Goal: Task Accomplishment & Management: Complete application form

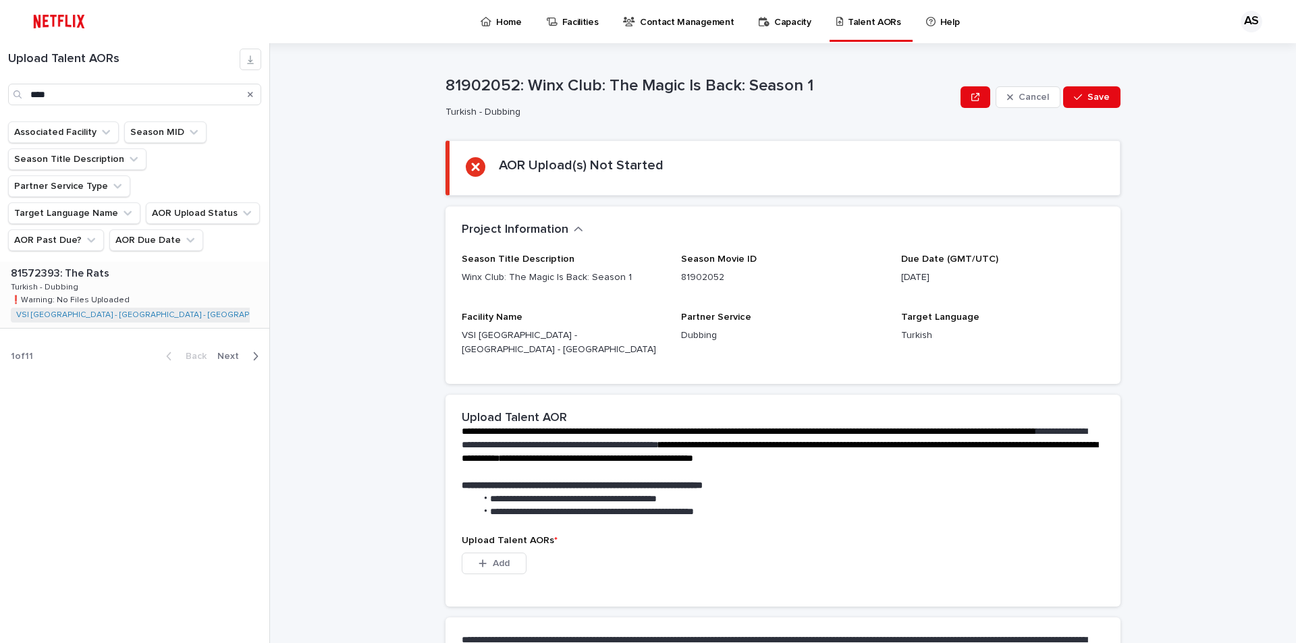
type input "****"
click at [493, 559] on span "Add" at bounding box center [501, 563] width 17 height 9
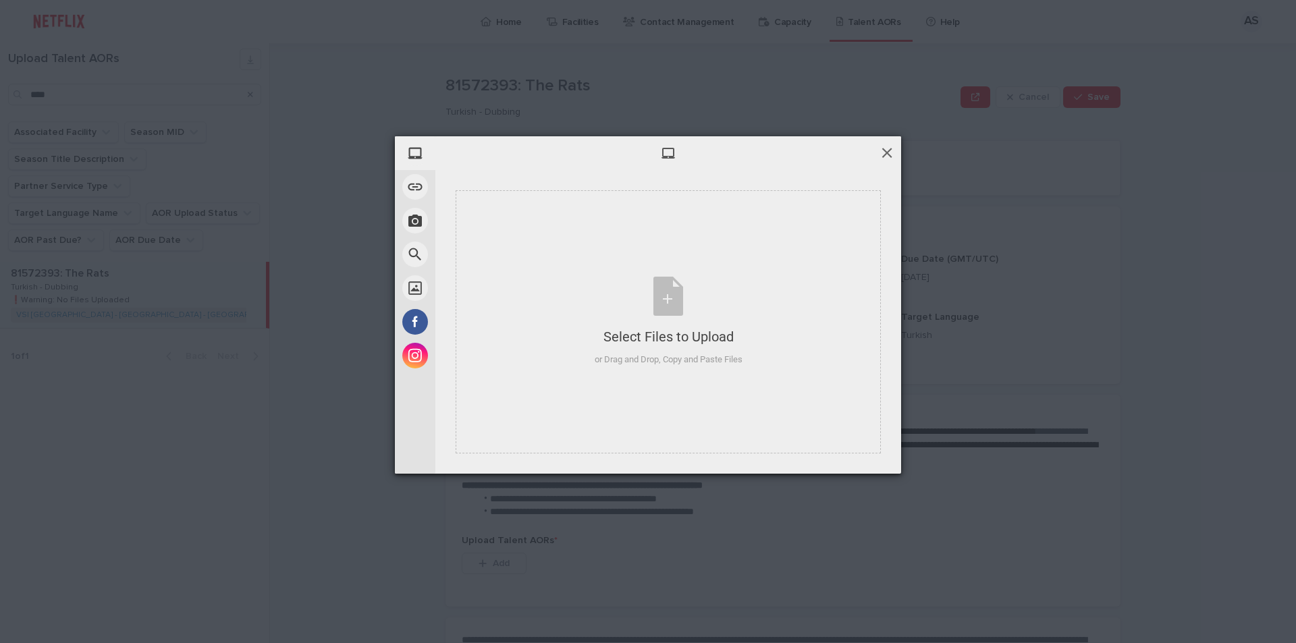
click at [887, 153] on span at bounding box center [886, 152] width 15 height 15
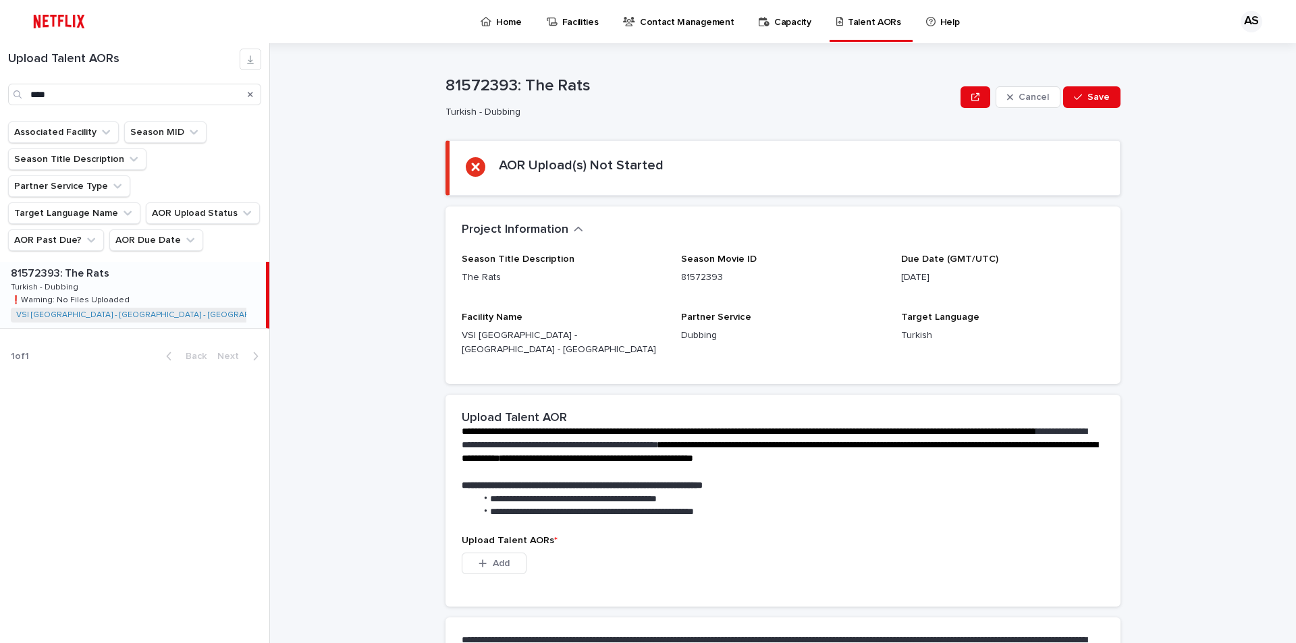
click at [317, 524] on div "**********" at bounding box center [791, 343] width 1010 height 600
click at [506, 553] on button "Add" at bounding box center [494, 564] width 65 height 22
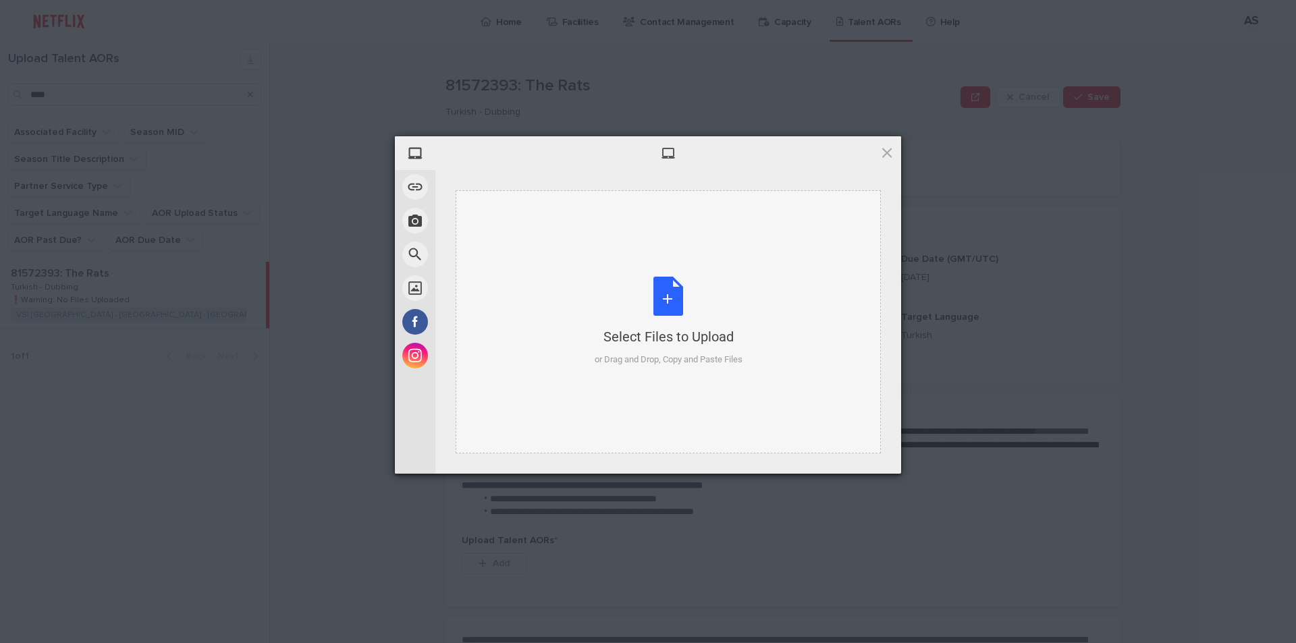
click at [677, 293] on div "Select Files to Upload or Drag and Drop, Copy and Paste Files" at bounding box center [669, 322] width 148 height 90
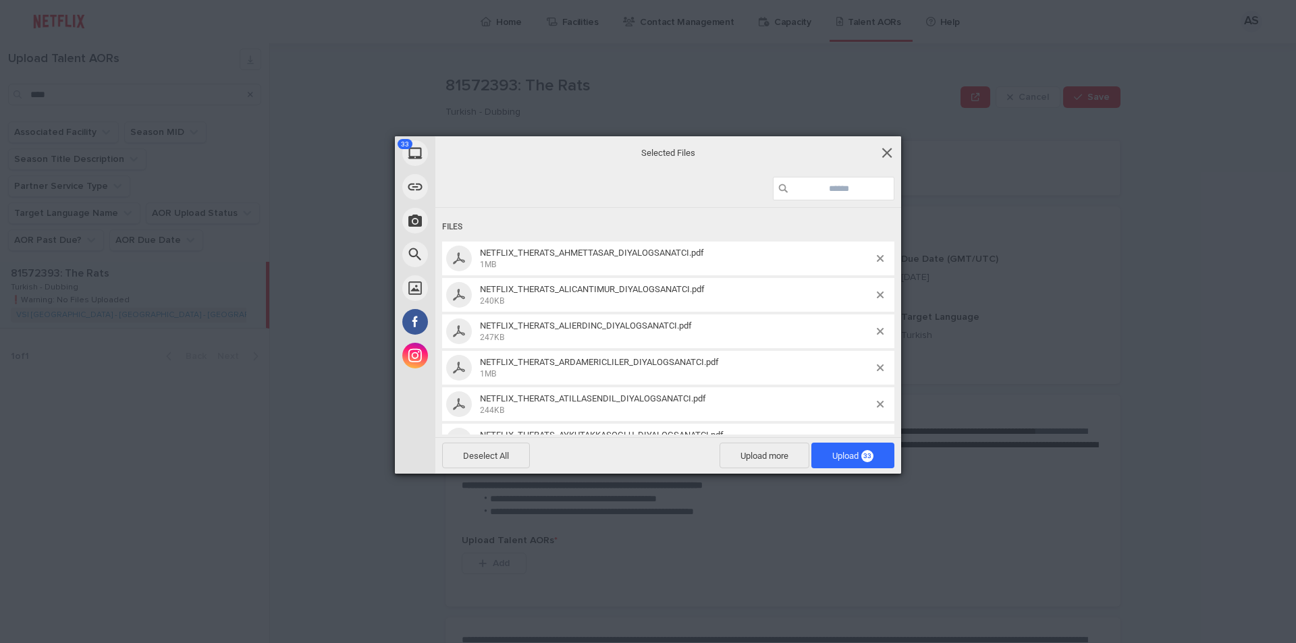
click at [890, 149] on span at bounding box center [886, 152] width 15 height 15
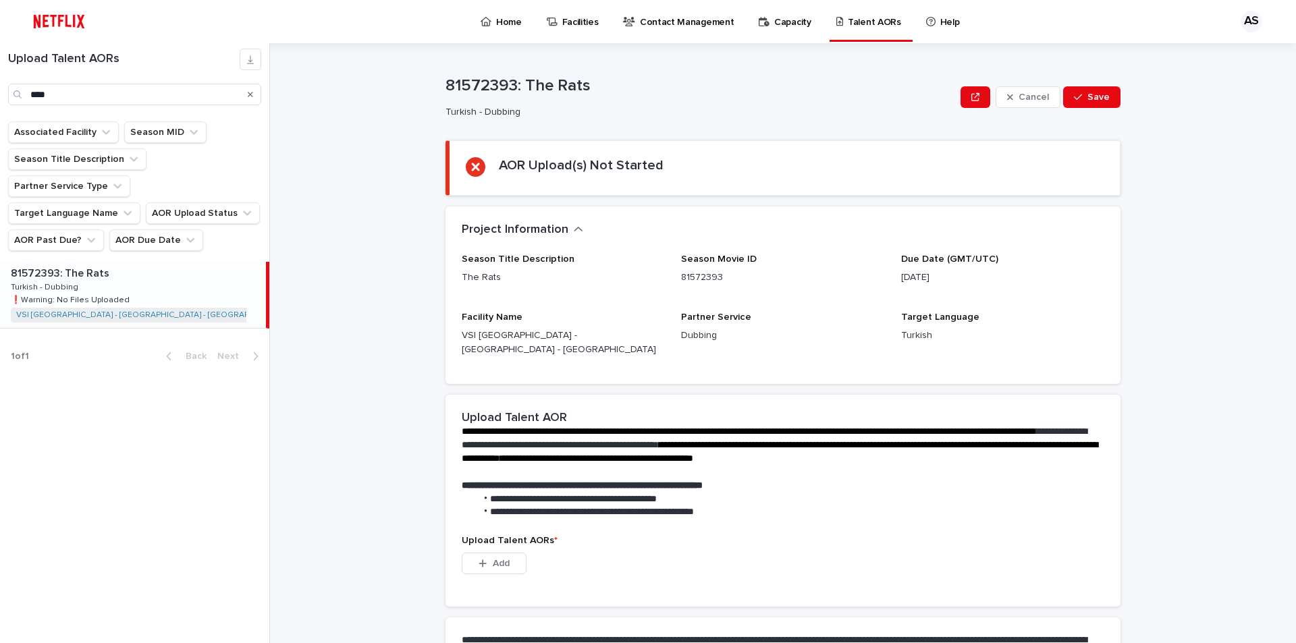
click at [136, 279] on div "81572393: The Rats 81572393: The Rats Turkish - Dubbing Turkish - Dubbing ❗️War…" at bounding box center [133, 295] width 266 height 66
click at [510, 553] on button "Add" at bounding box center [494, 564] width 65 height 22
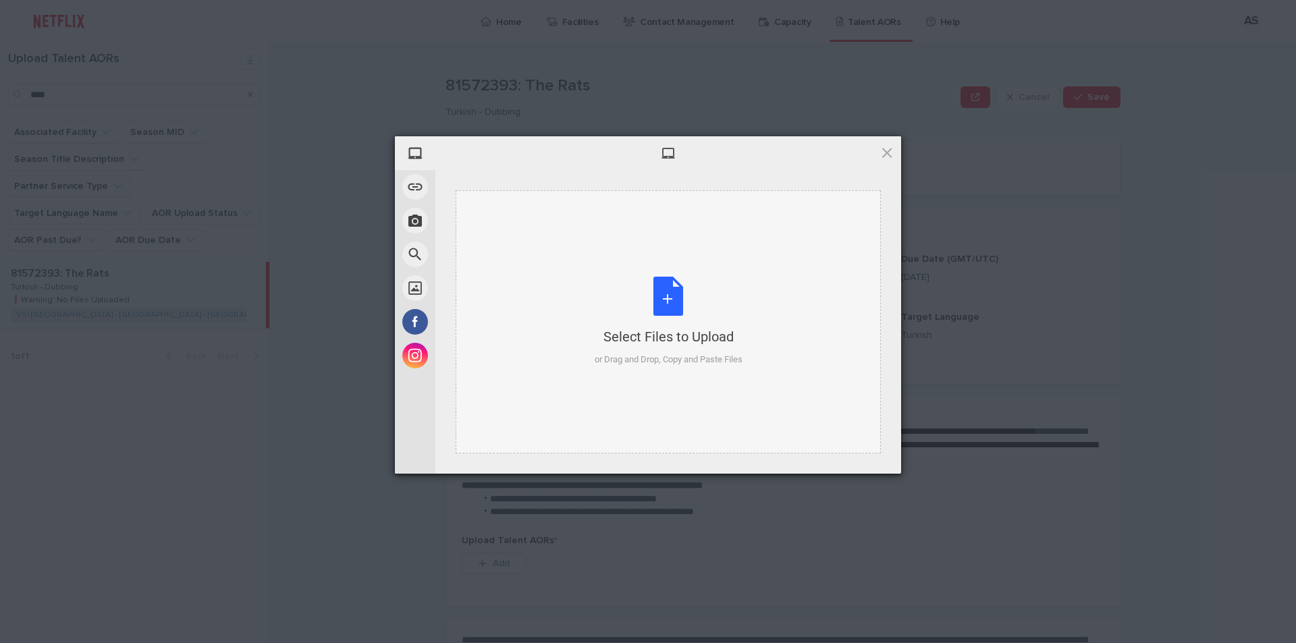
click at [672, 296] on div "Select Files to Upload or Drag and Drop, Copy and Paste Files" at bounding box center [669, 322] width 148 height 90
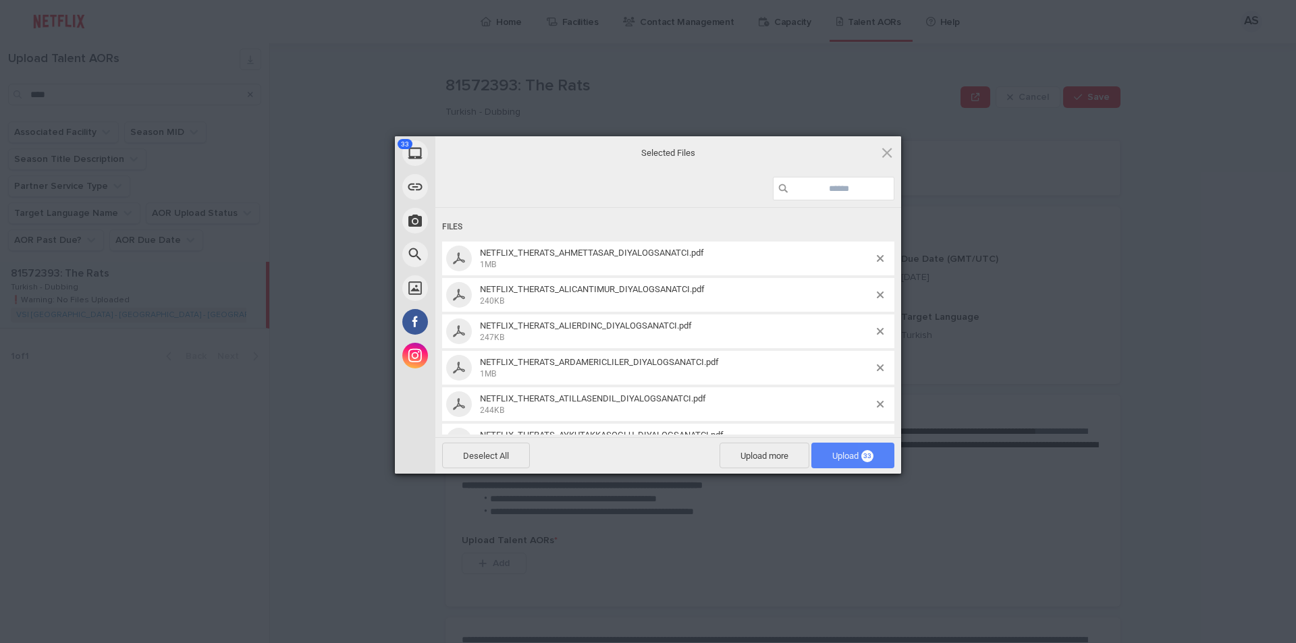
click at [862, 458] on span "33" at bounding box center [867, 456] width 12 height 12
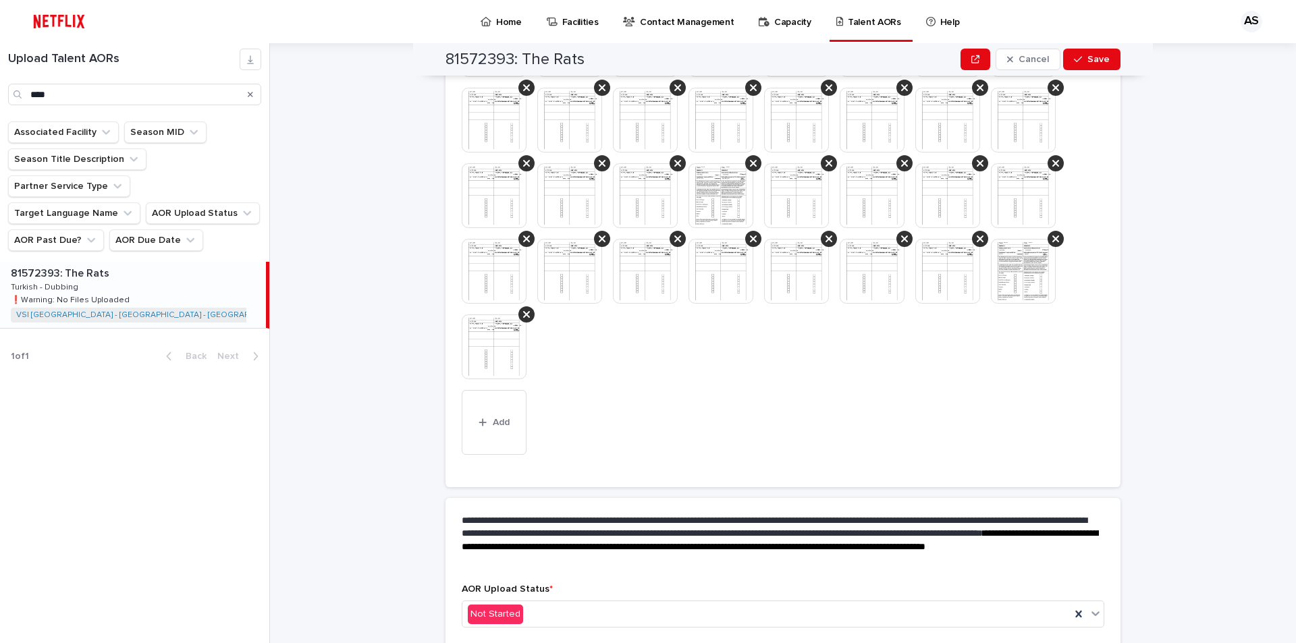
scroll to position [521, 0]
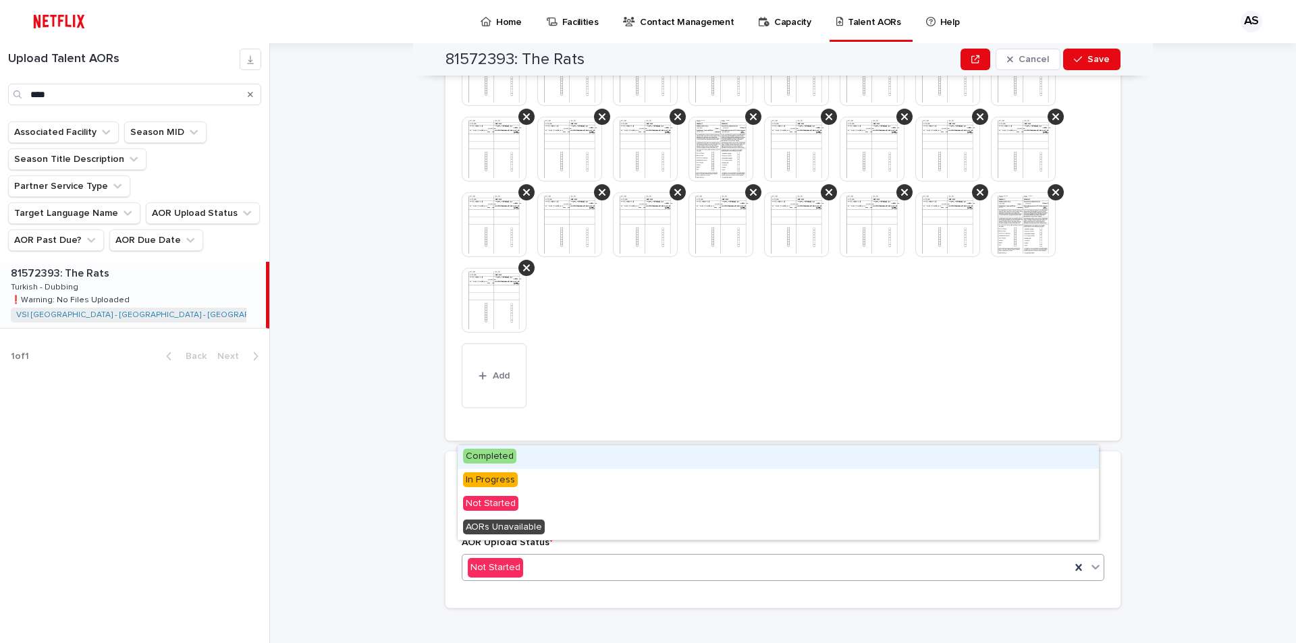
drag, startPoint x: 498, startPoint y: 549, endPoint x: 481, endPoint y: 470, distance: 80.7
click at [481, 458] on span "Completed" at bounding box center [489, 456] width 53 height 15
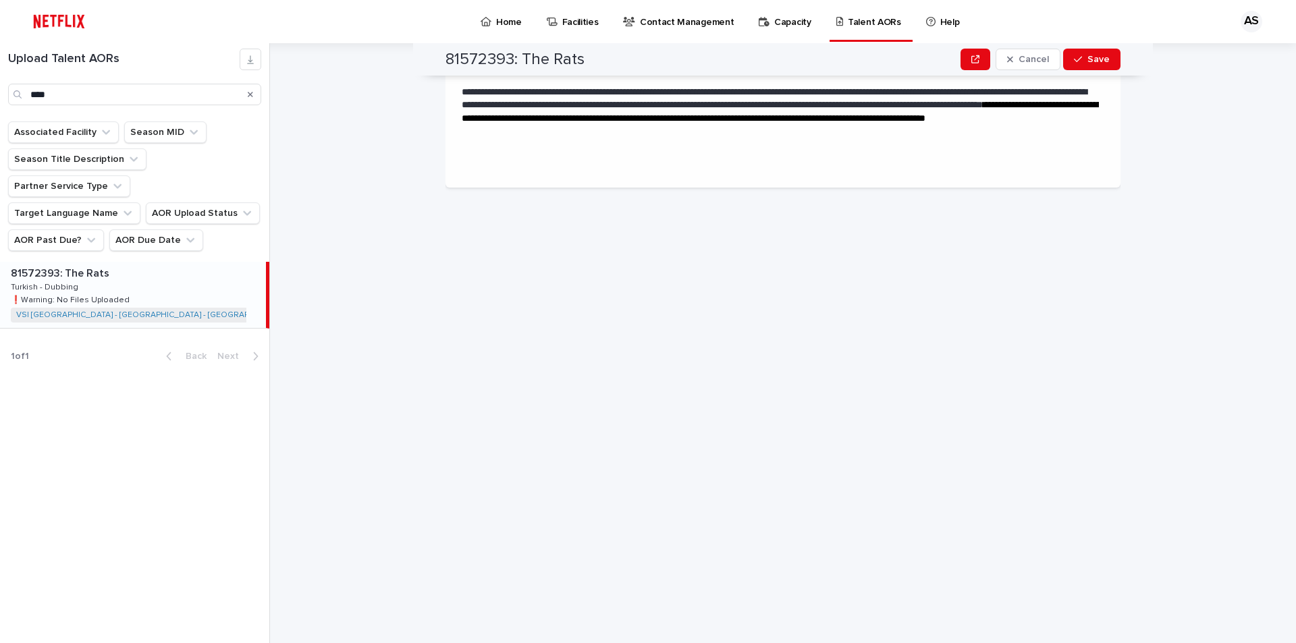
scroll to position [0, 0]
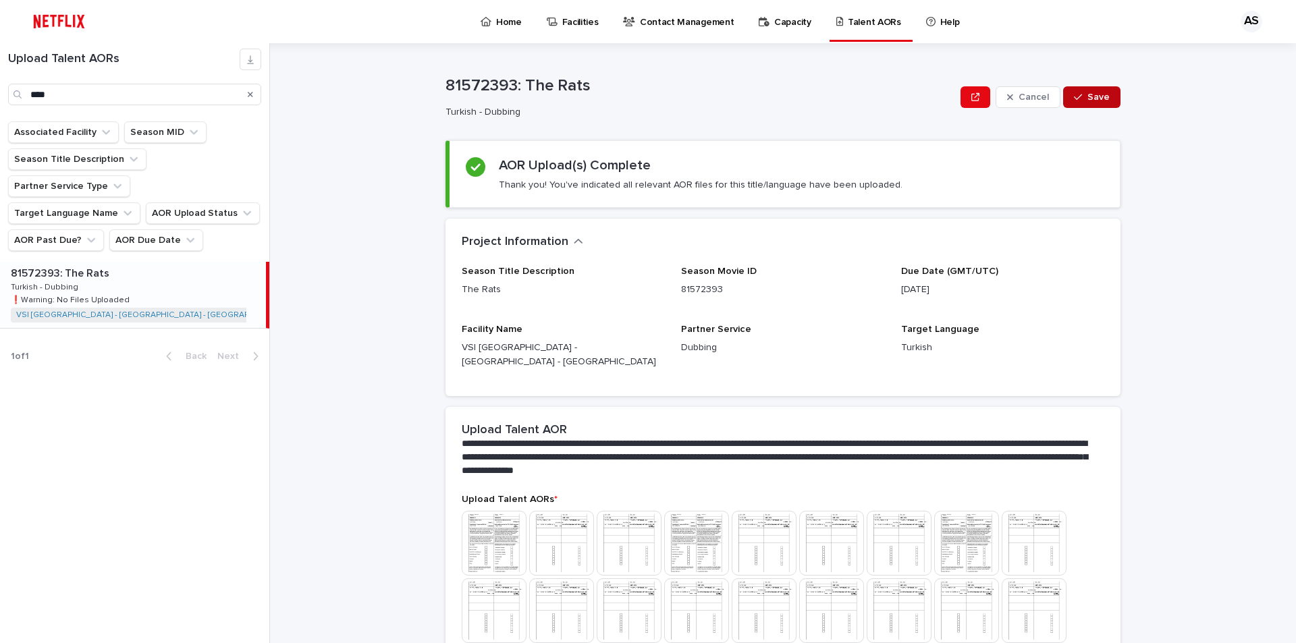
click at [1095, 92] on span "Save" at bounding box center [1098, 96] width 22 height 9
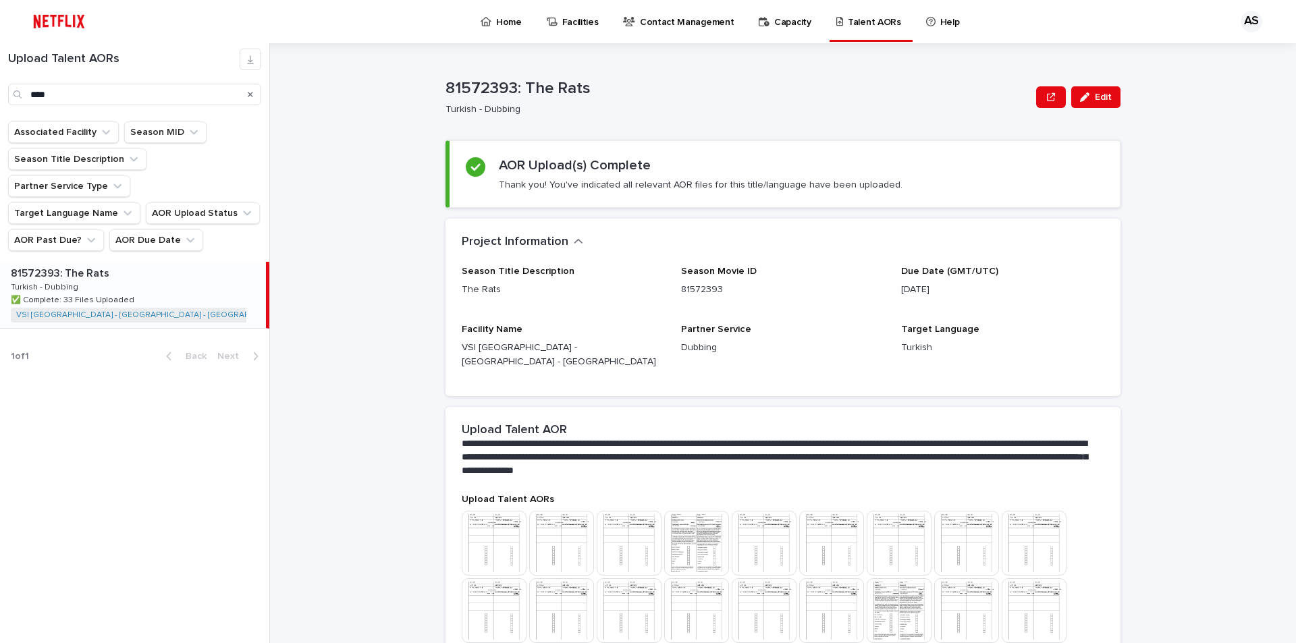
click at [253, 93] on div "Search" at bounding box center [251, 95] width 22 height 22
click at [252, 92] on icon "Search" at bounding box center [250, 94] width 5 height 5
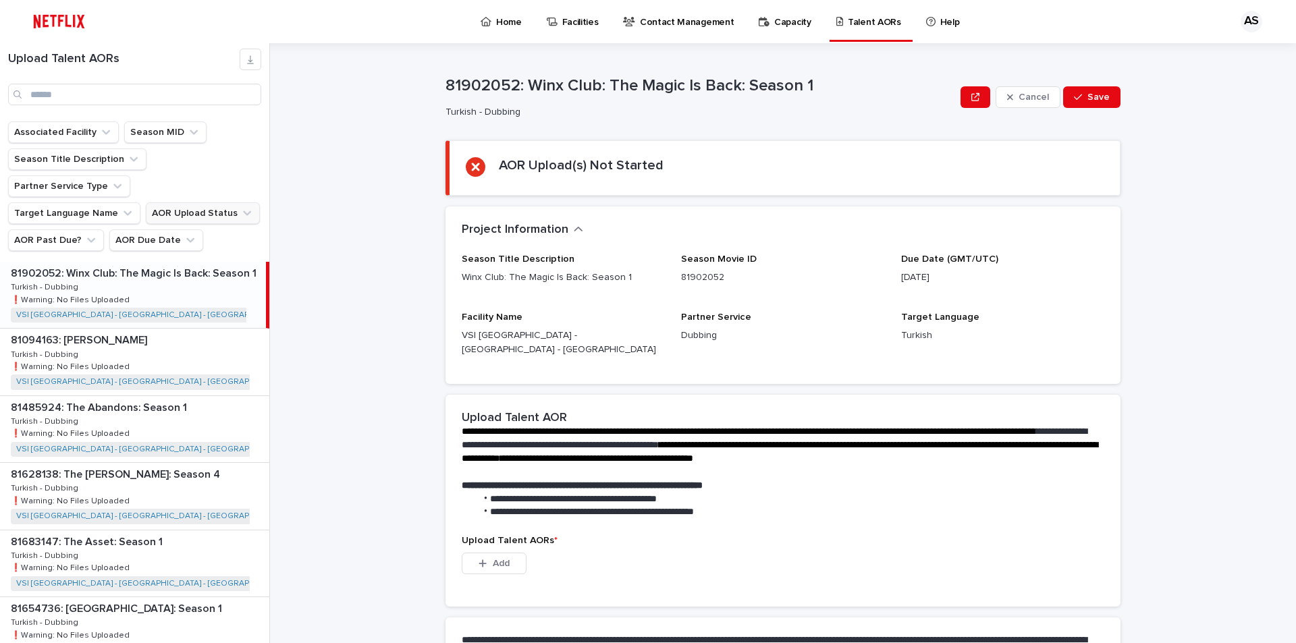
click at [243, 211] on icon "AOR Upload Status" at bounding box center [247, 213] width 8 height 5
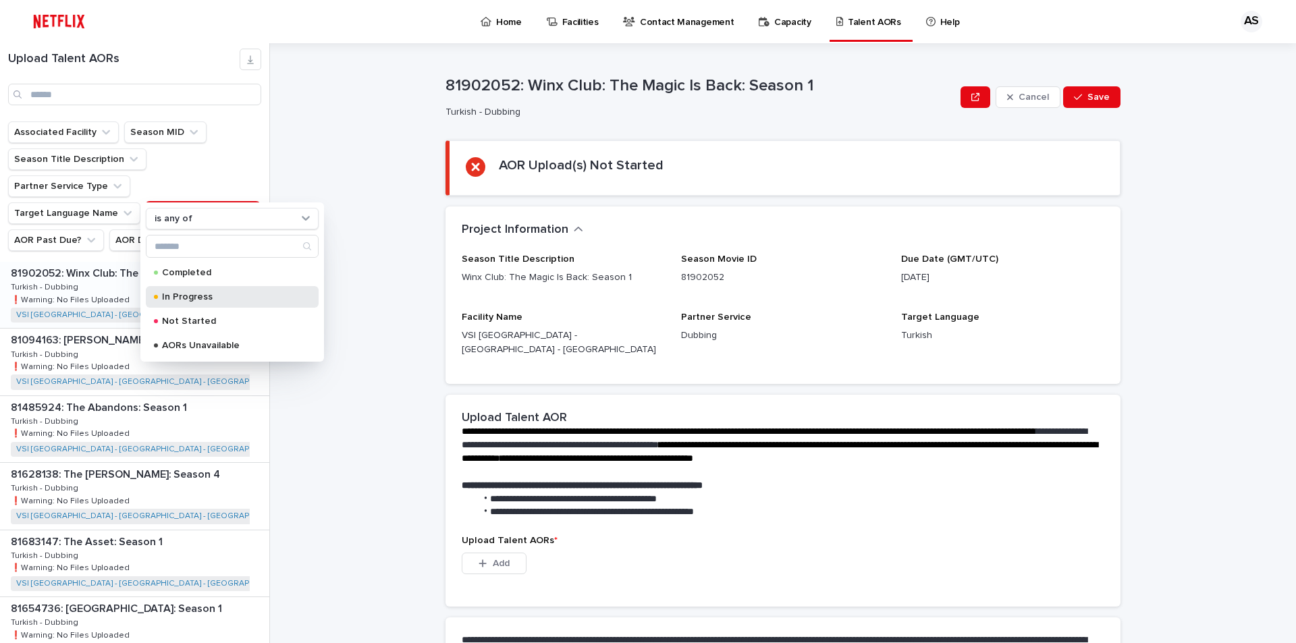
click at [206, 290] on div "In Progress" at bounding box center [232, 297] width 173 height 22
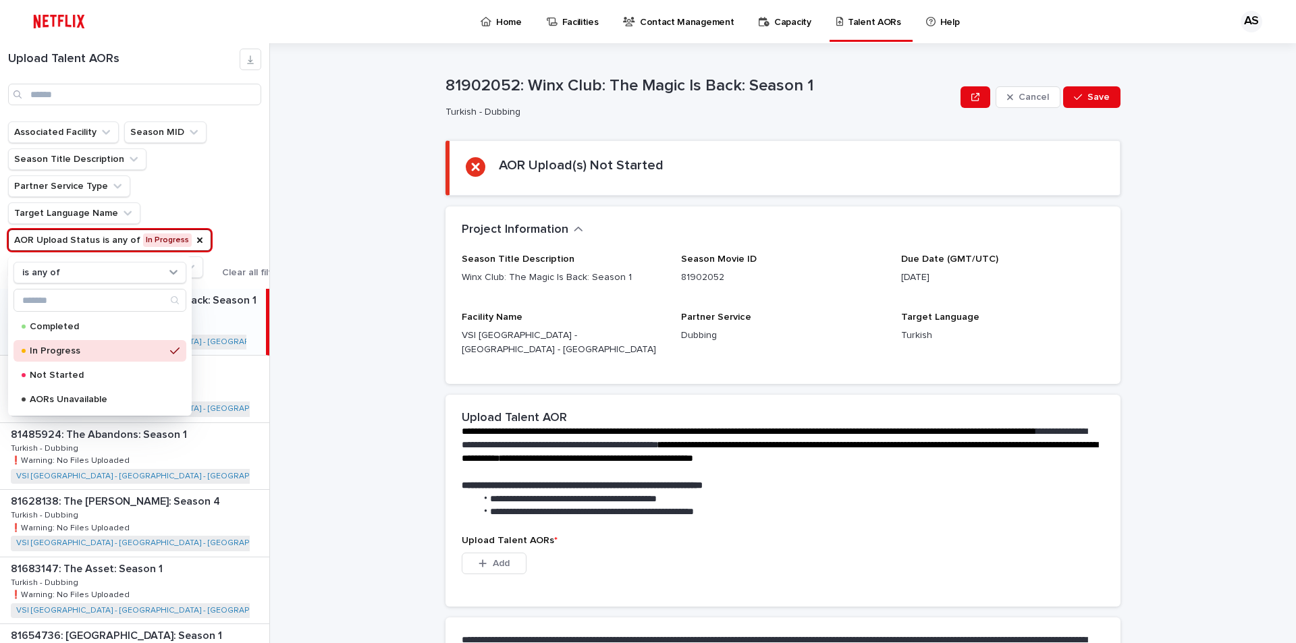
click at [126, 344] on div "In Progress" at bounding box center [99, 351] width 173 height 22
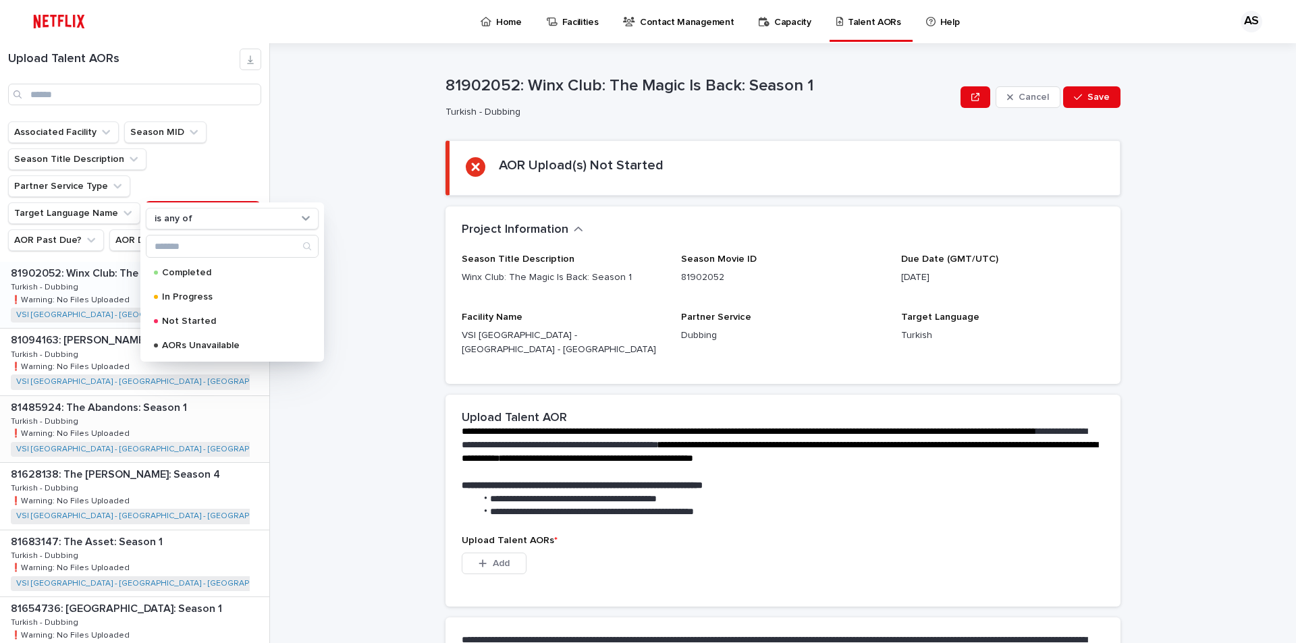
click at [101, 399] on p "81485924: The Abandons: Season 1" at bounding box center [100, 407] width 179 height 16
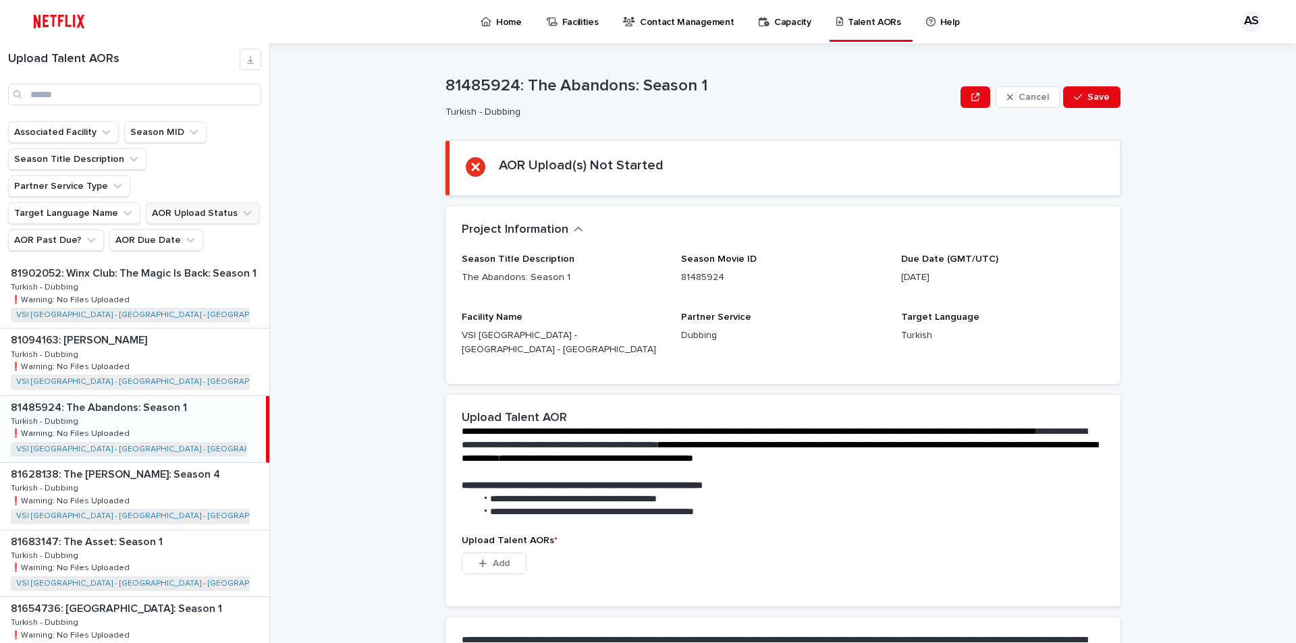
click at [243, 211] on icon "AOR Upload Status" at bounding box center [247, 213] width 8 height 5
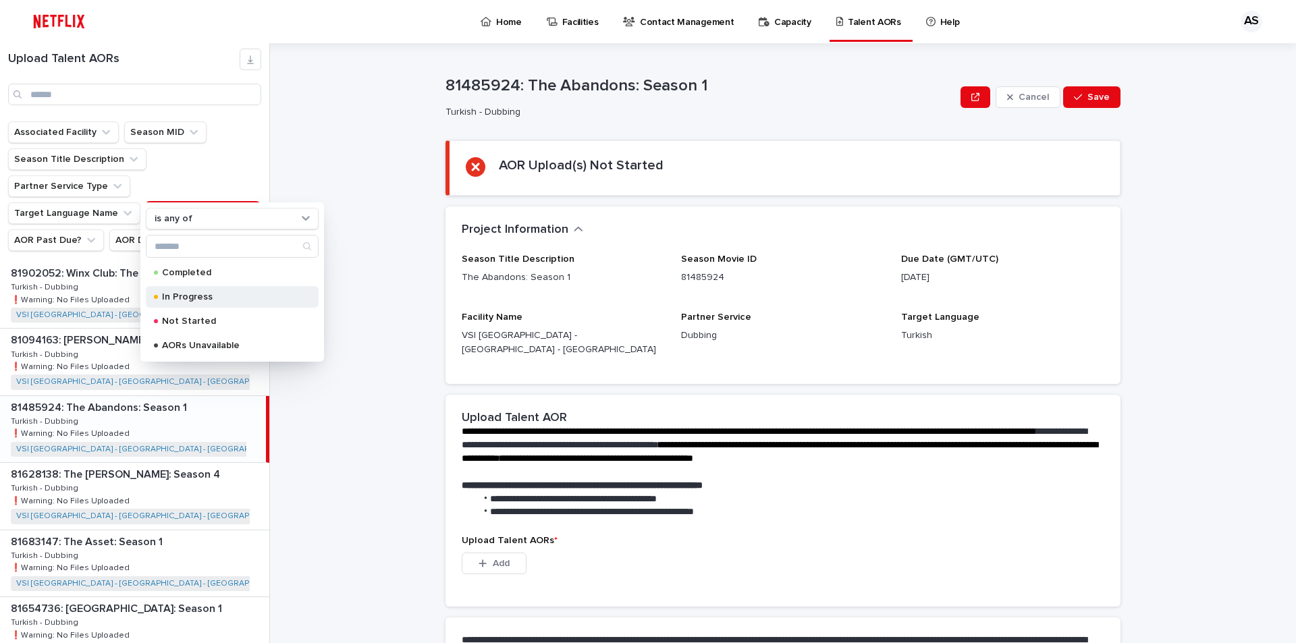
click at [212, 296] on p "In Progress" at bounding box center [229, 296] width 135 height 9
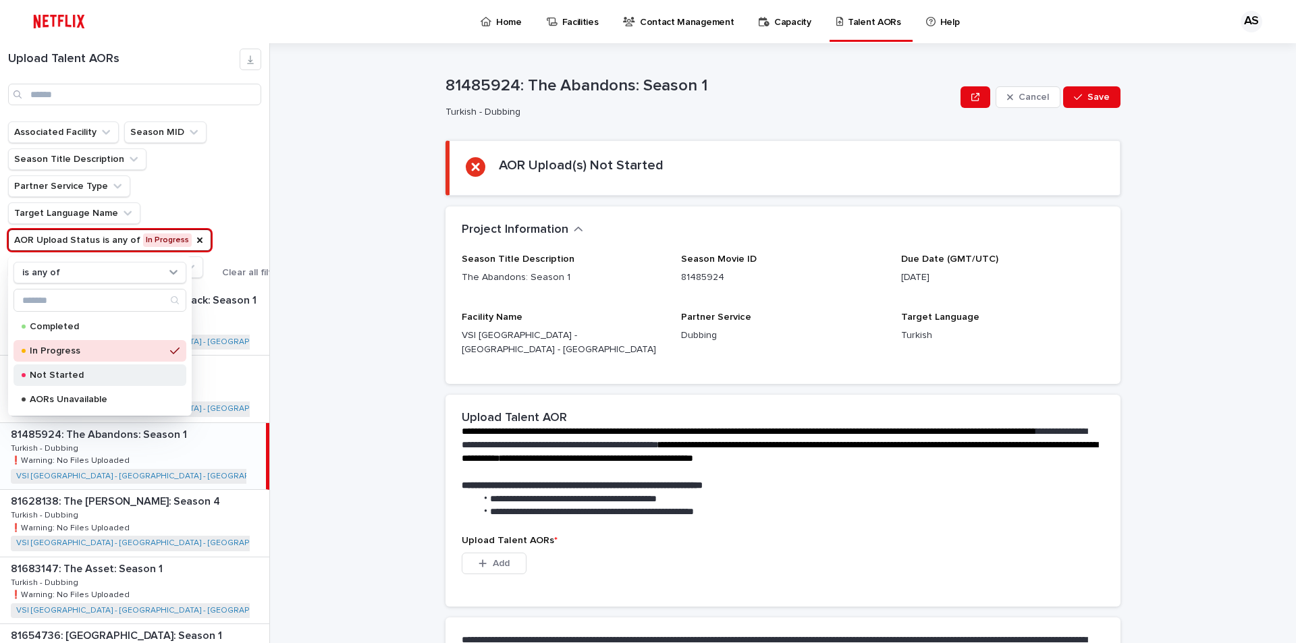
click at [89, 372] on p "Not Started" at bounding box center [97, 375] width 135 height 9
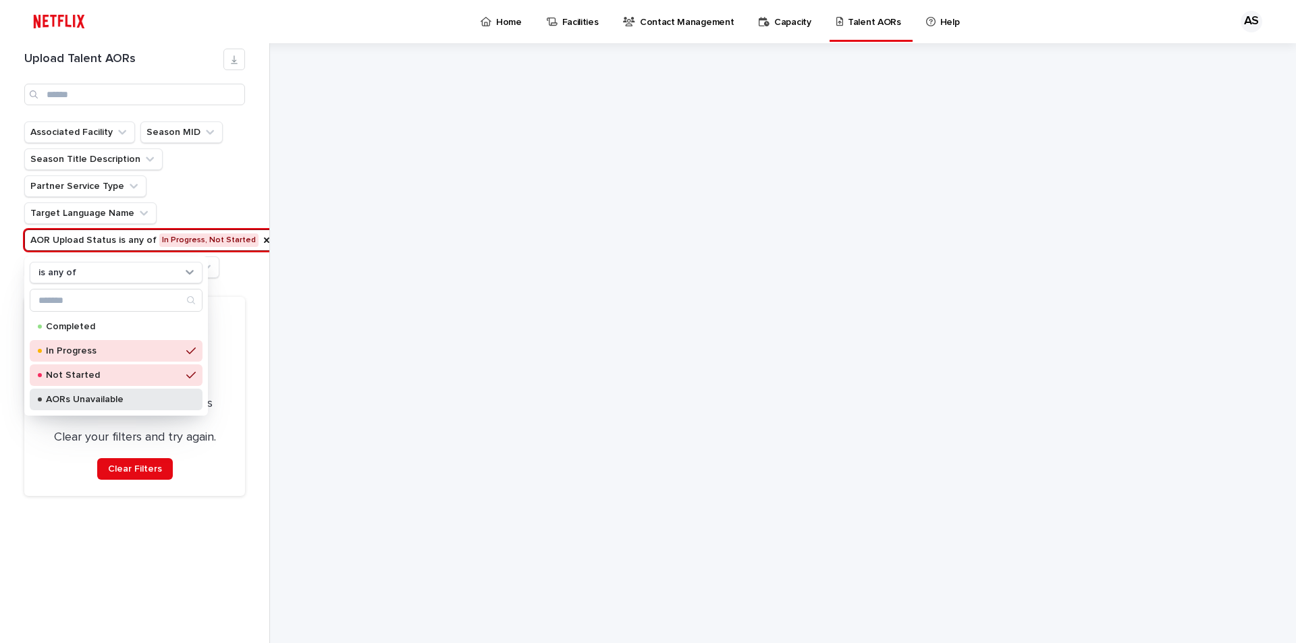
click at [120, 393] on div "AORs Unavailable" at bounding box center [116, 400] width 173 height 22
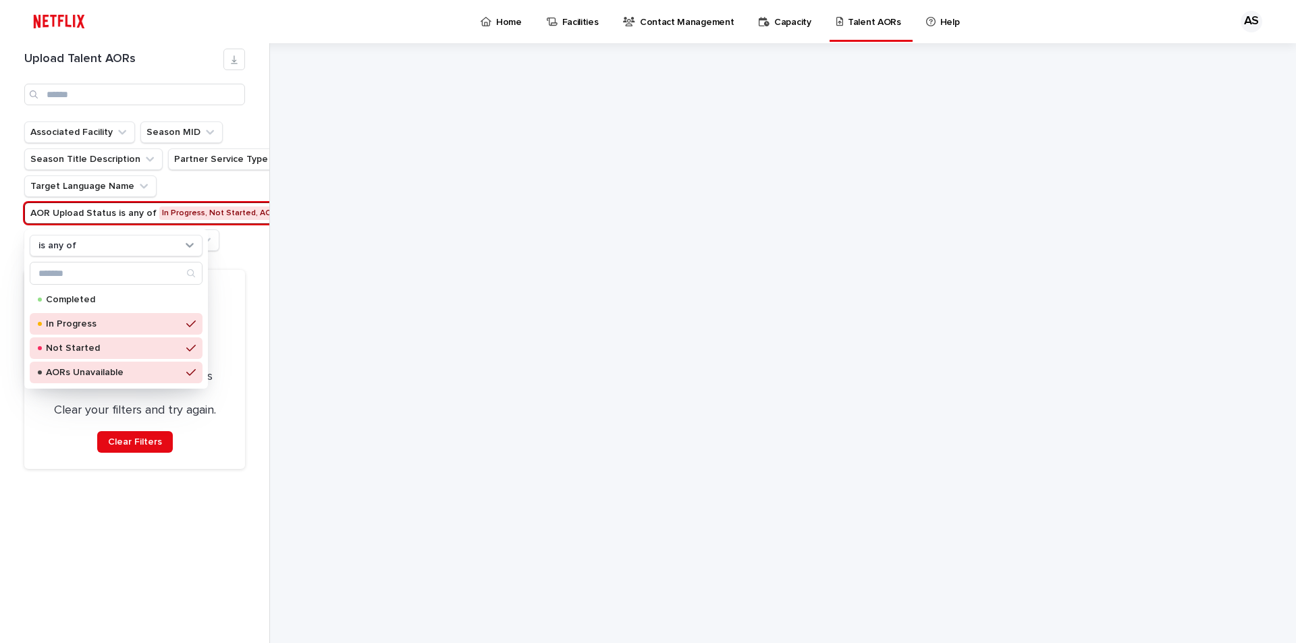
click at [247, 242] on ul "Associated Facility Season MID Season Title Description Partner Service Type Ta…" at bounding box center [167, 186] width 291 height 135
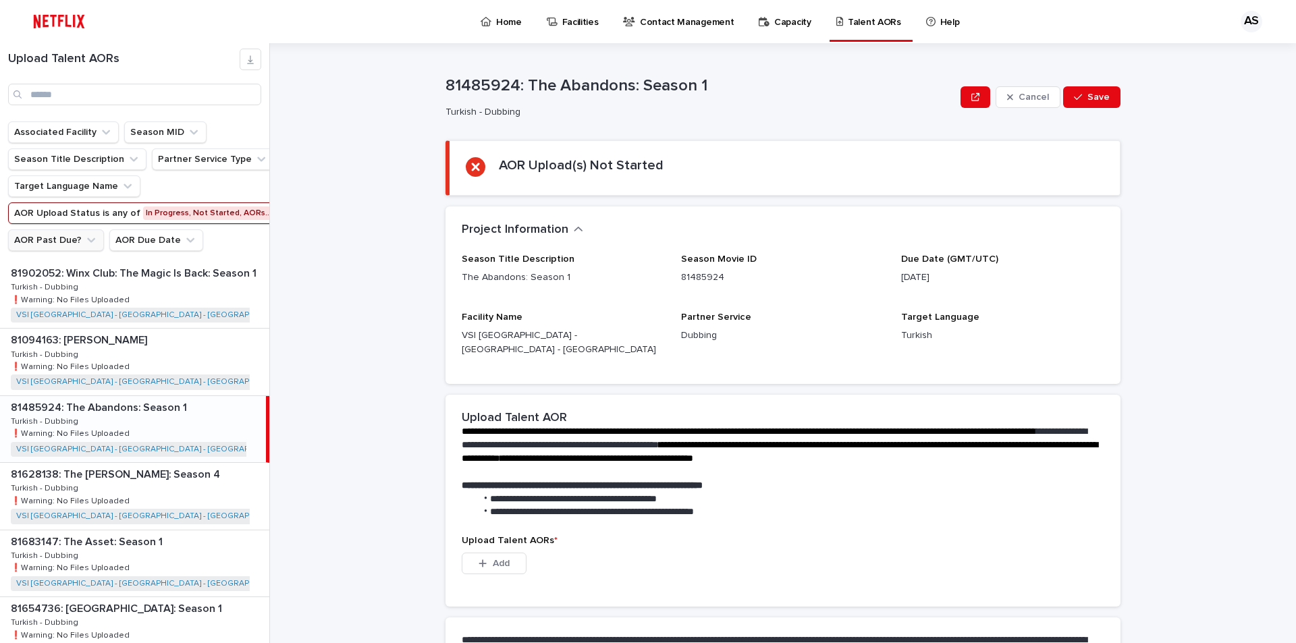
click at [85, 238] on icon "AOR Past Due?" at bounding box center [90, 240] width 13 height 13
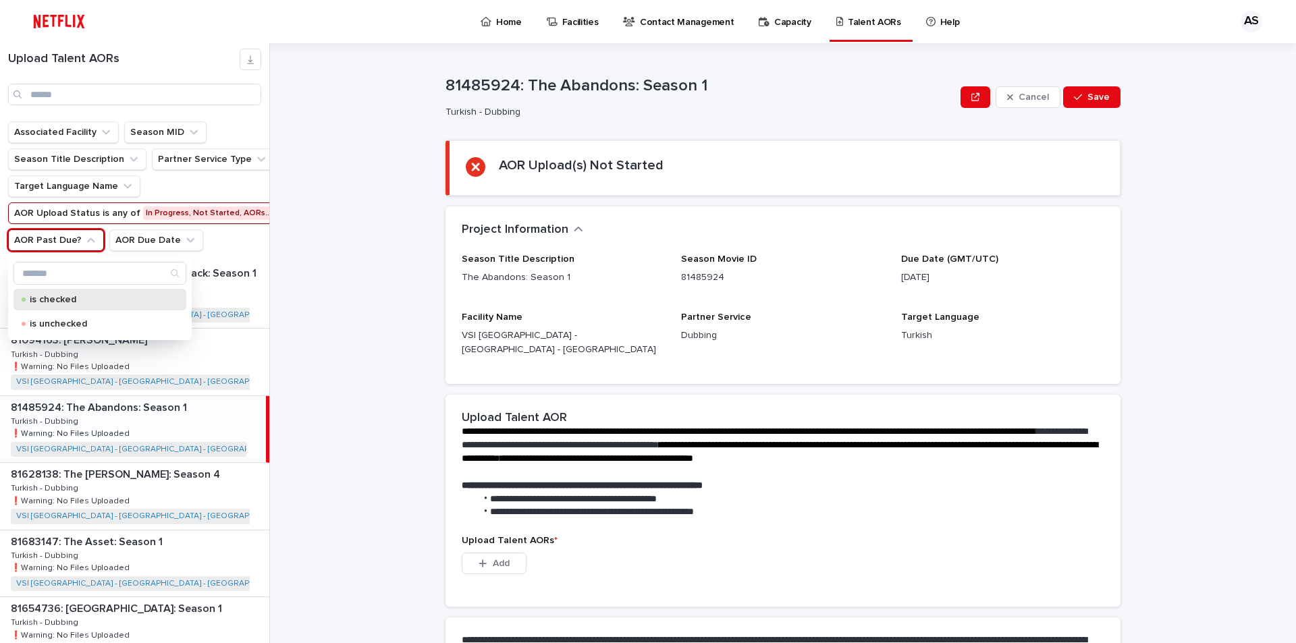
click at [72, 301] on p "is checked" at bounding box center [97, 299] width 135 height 9
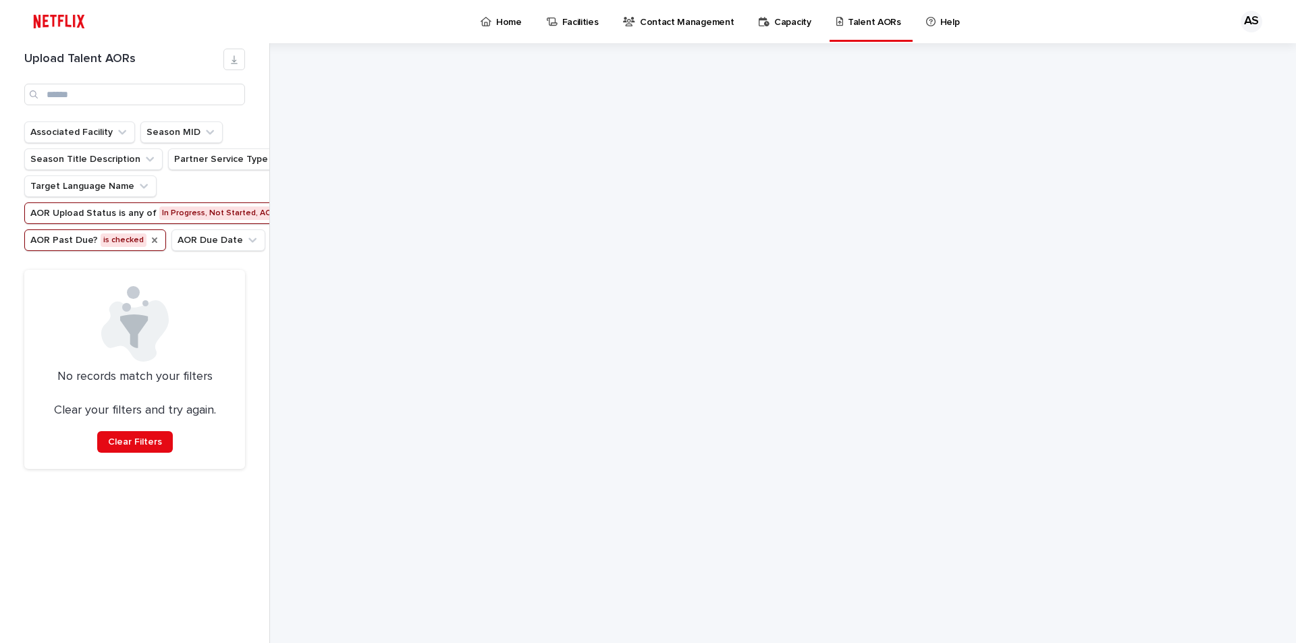
click at [149, 238] on icon "AOR Past Due?" at bounding box center [154, 240] width 11 height 11
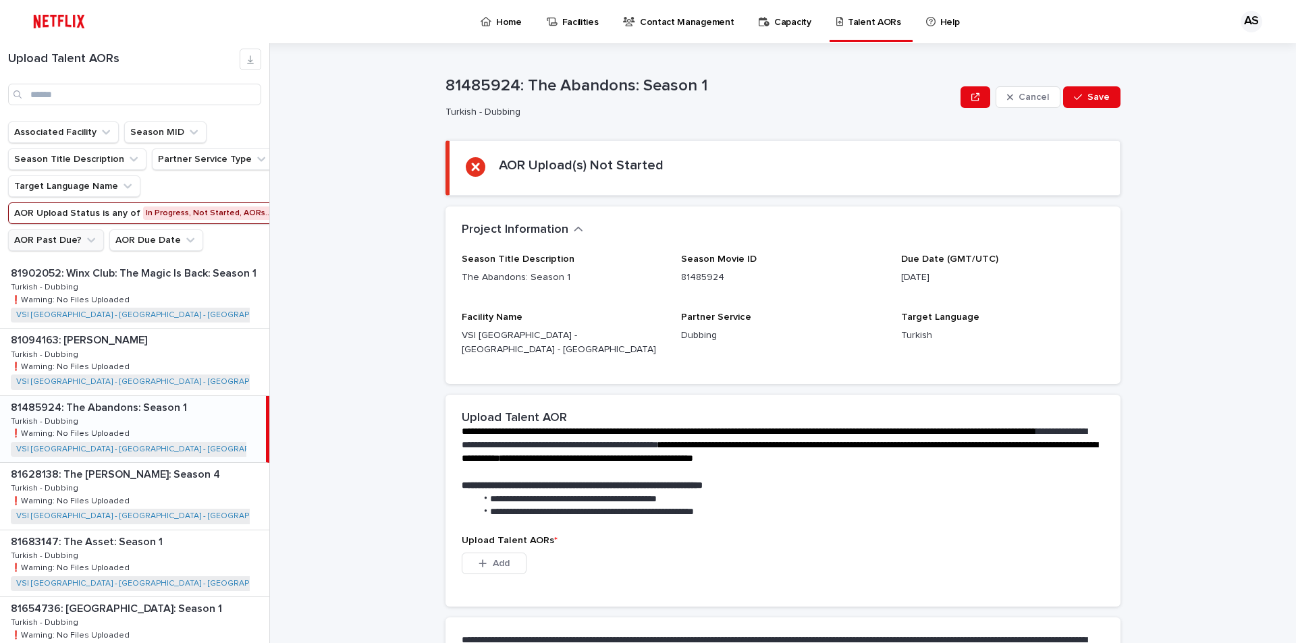
click at [279, 211] on icon "AOR Upload Status" at bounding box center [281, 213] width 5 height 5
